Goal: Task Accomplishment & Management: Use online tool/utility

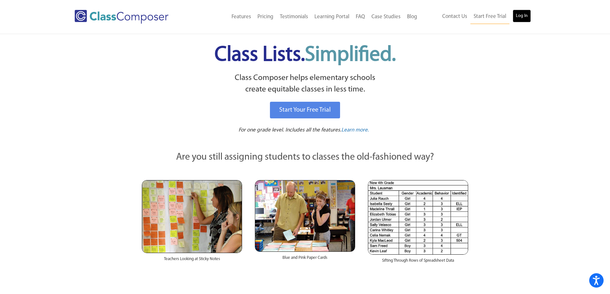
click at [527, 16] on link "Log In" at bounding box center [522, 16] width 18 height 13
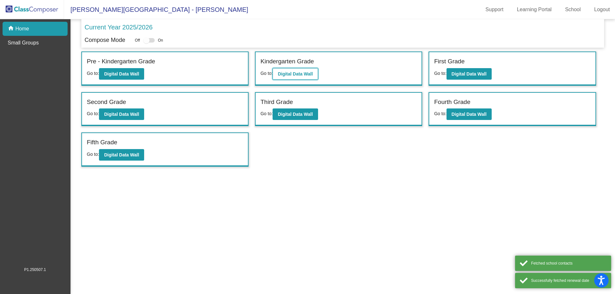
click at [300, 78] on button "Digital Data Wall" at bounding box center [295, 74] width 45 height 12
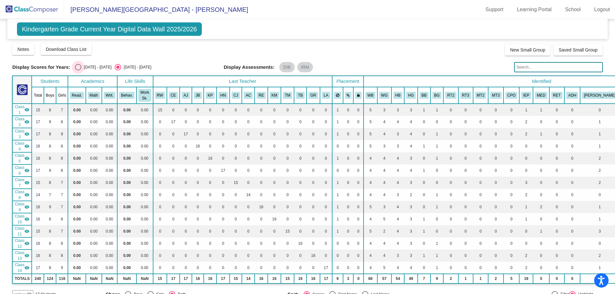
click at [78, 69] on div "Select an option" at bounding box center [78, 67] width 6 height 6
click at [78, 70] on input "2024 - 2025" at bounding box center [78, 70] width 0 height 0
radio input "true"
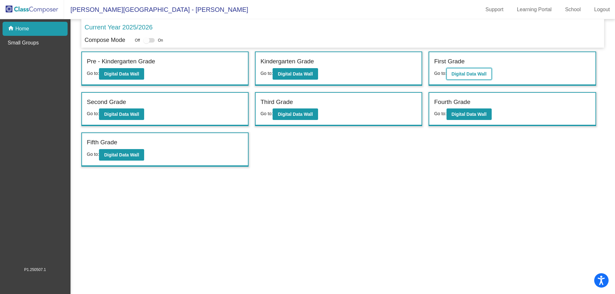
click at [480, 74] on b "Digital Data Wall" at bounding box center [469, 73] width 35 height 5
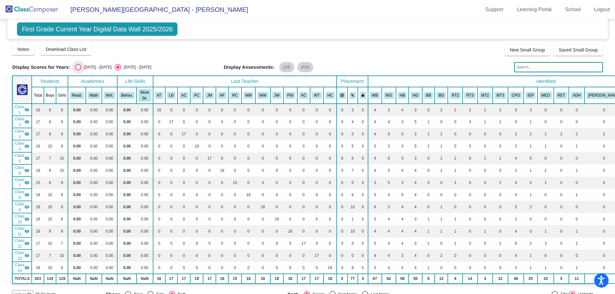
click at [77, 69] on div "Select an option" at bounding box center [78, 67] width 6 height 6
click at [78, 70] on input "2024 - 2025" at bounding box center [78, 70] width 0 height 0
radio input "true"
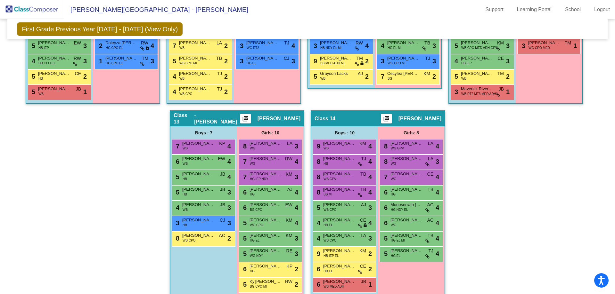
scroll to position [781, 0]
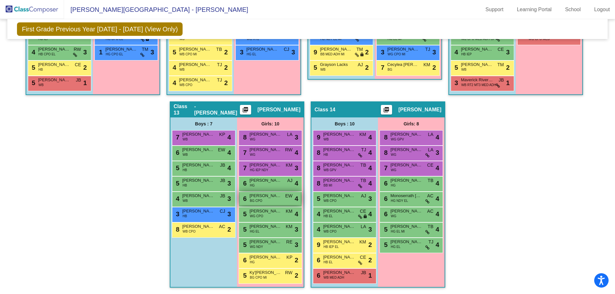
click at [255, 199] on span "BG CPO" at bounding box center [256, 201] width 12 height 5
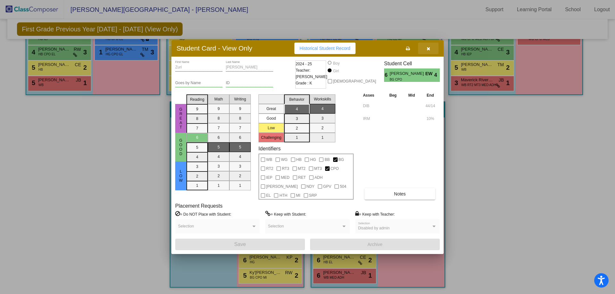
click at [430, 46] on icon "button" at bounding box center [429, 48] width 4 height 4
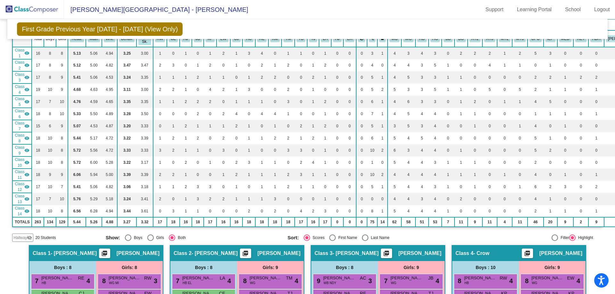
scroll to position [0, 0]
